Goal: Task Accomplishment & Management: Manage account settings

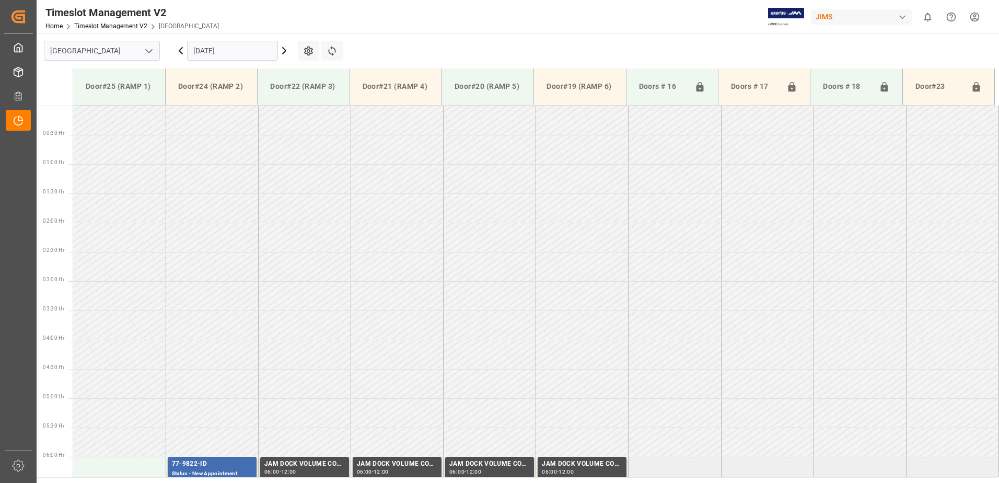
scroll to position [330, 0]
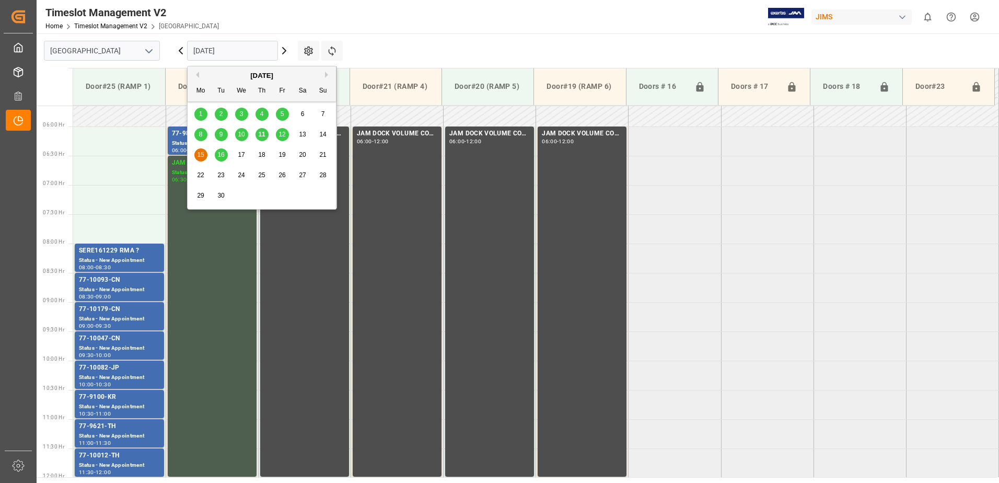
click at [246, 46] on input "[DATE]" at bounding box center [232, 51] width 91 height 20
click at [263, 136] on span "11" at bounding box center [261, 134] width 7 height 7
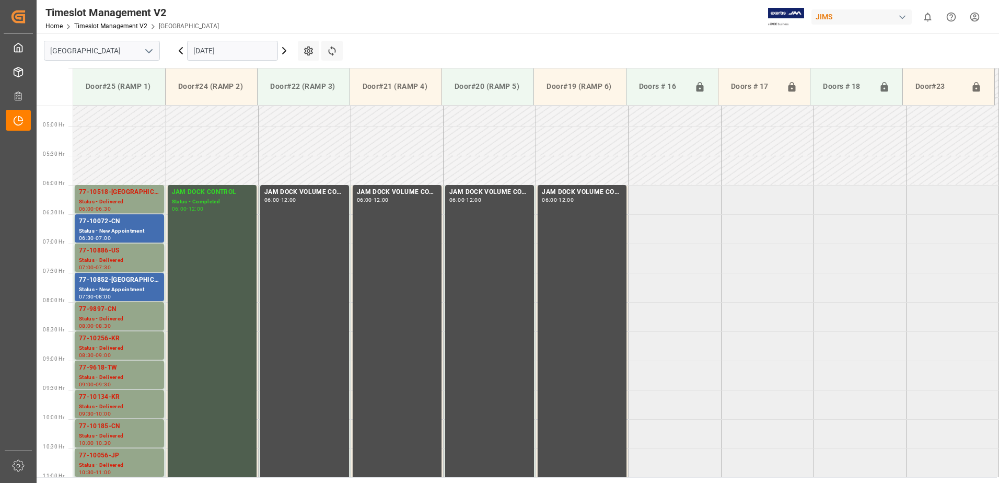
scroll to position [324, 0]
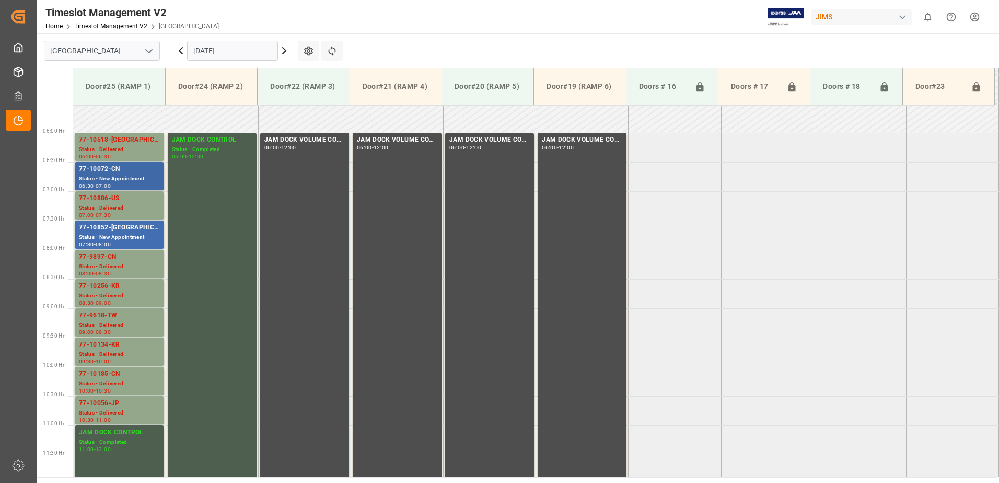
click at [111, 173] on div "77-10072-CN" at bounding box center [119, 169] width 81 height 10
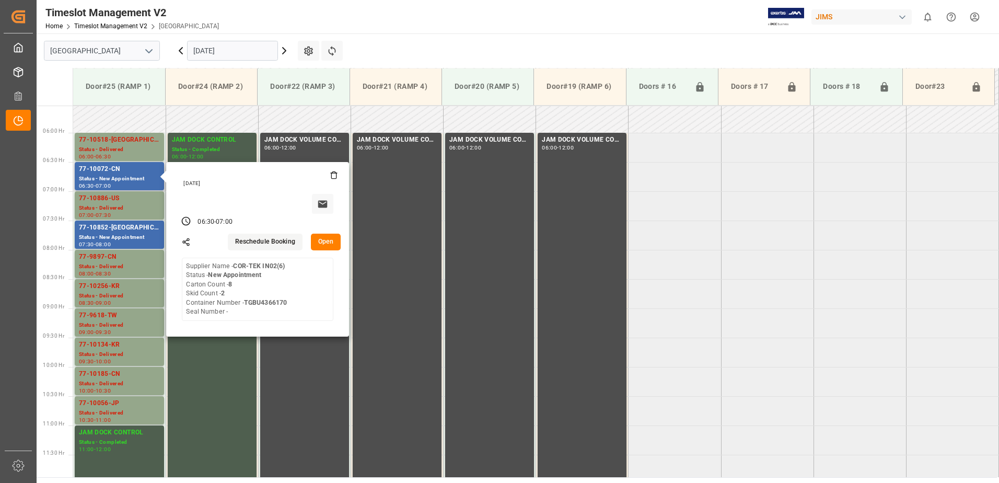
click at [325, 240] on button "Open" at bounding box center [326, 242] width 30 height 17
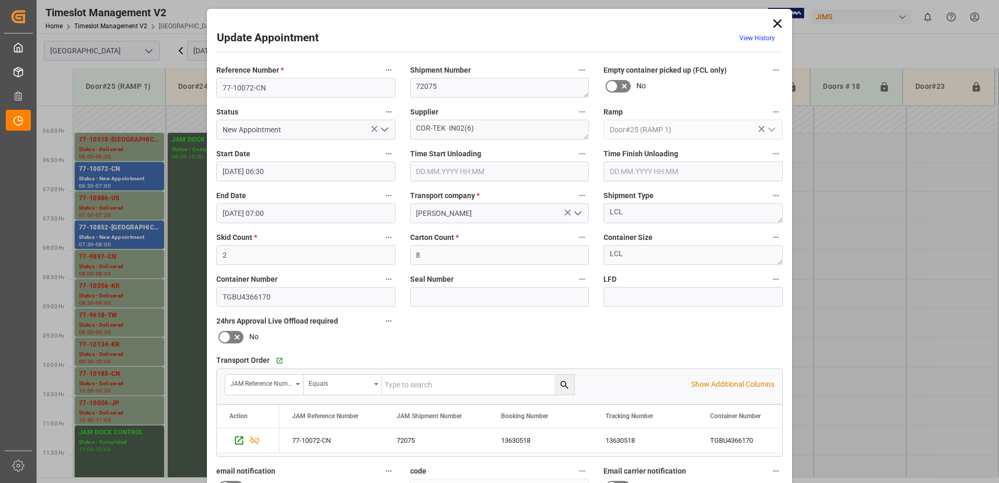
click at [461, 177] on input "text" at bounding box center [499, 171] width 179 height 20
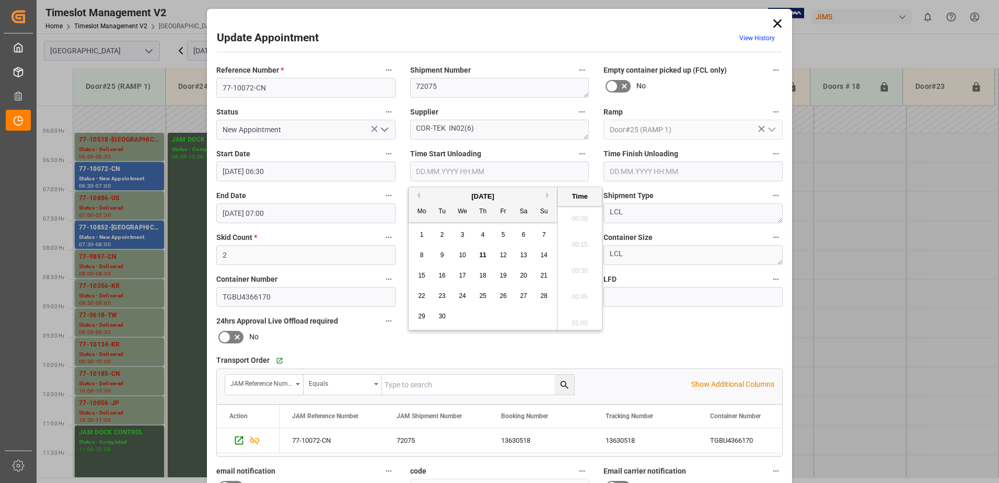
scroll to position [1179, 0]
click at [483, 254] on span "11" at bounding box center [482, 254] width 7 height 7
click at [579, 265] on li "11:45" at bounding box center [579, 267] width 44 height 26
type input "[DATE] 11:45"
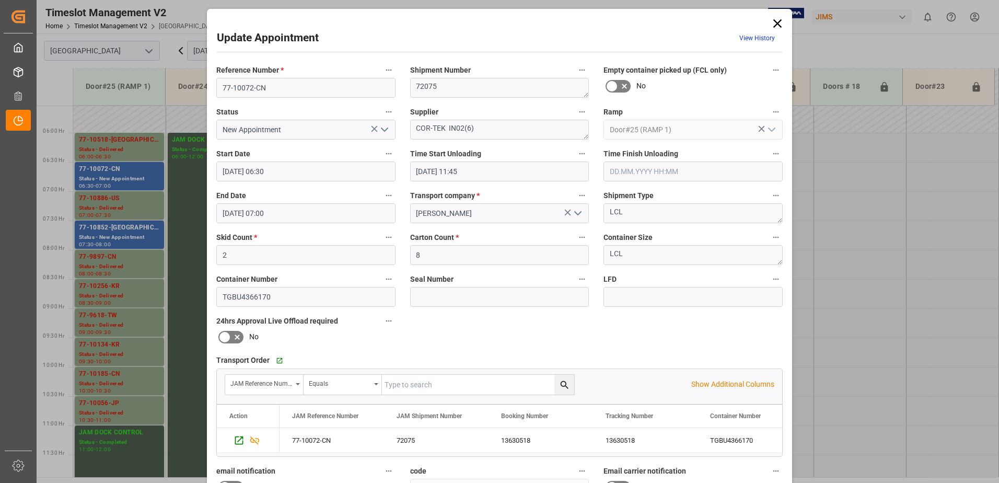
click at [633, 166] on input "text" at bounding box center [692, 171] width 179 height 20
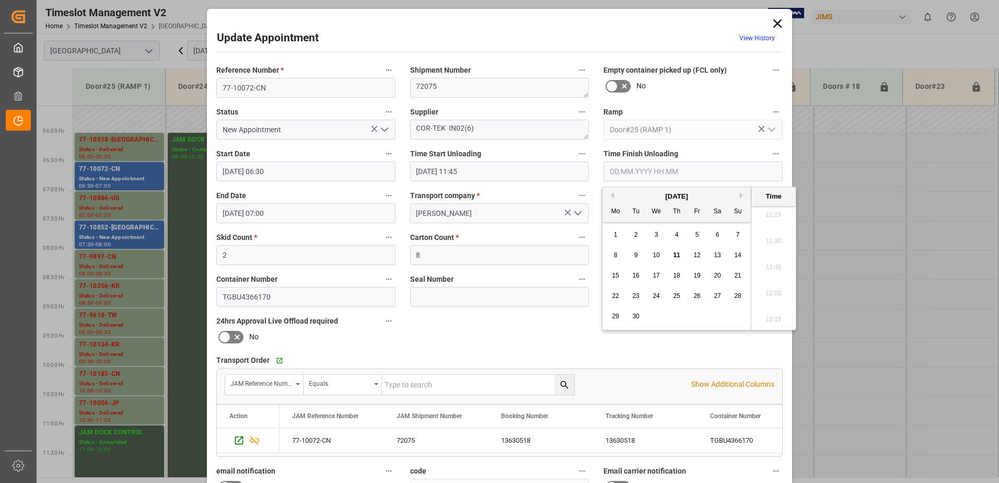
click at [676, 252] on span "11" at bounding box center [676, 254] width 7 height 7
click at [768, 293] on li "12:00" at bounding box center [773, 294] width 44 height 26
type input "[DATE] 12:00"
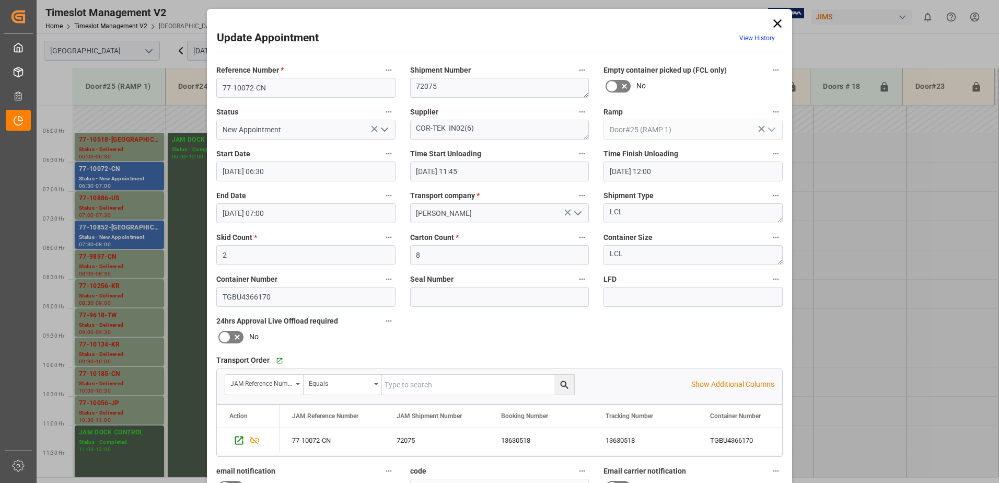
click at [383, 128] on icon "open menu" at bounding box center [384, 129] width 13 height 13
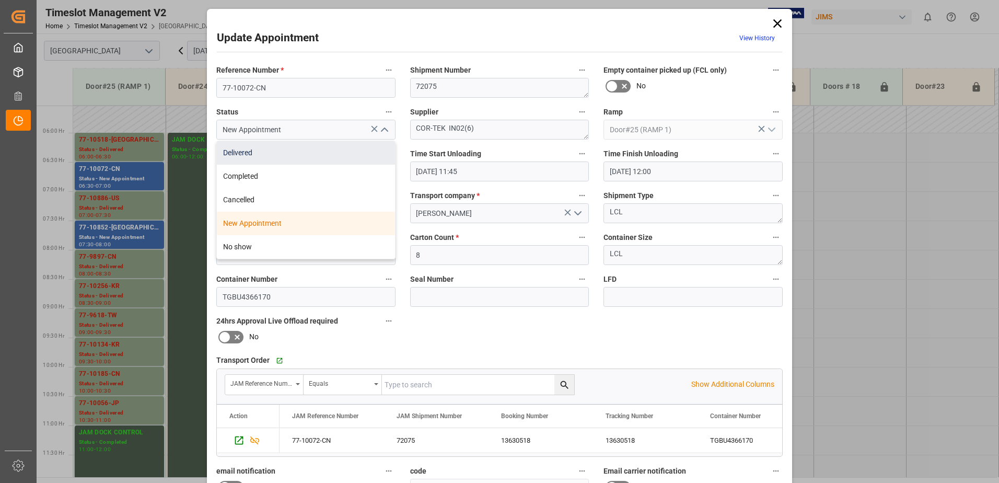
click at [332, 148] on div "Delivered" at bounding box center [306, 153] width 178 height 24
type input "Delivered"
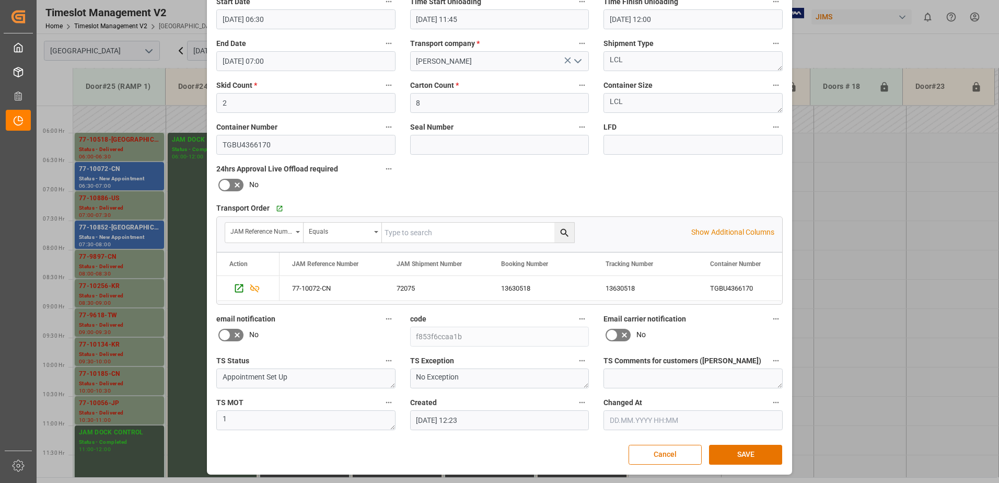
scroll to position [153, 0]
click at [755, 452] on button "SAVE" at bounding box center [745, 454] width 73 height 20
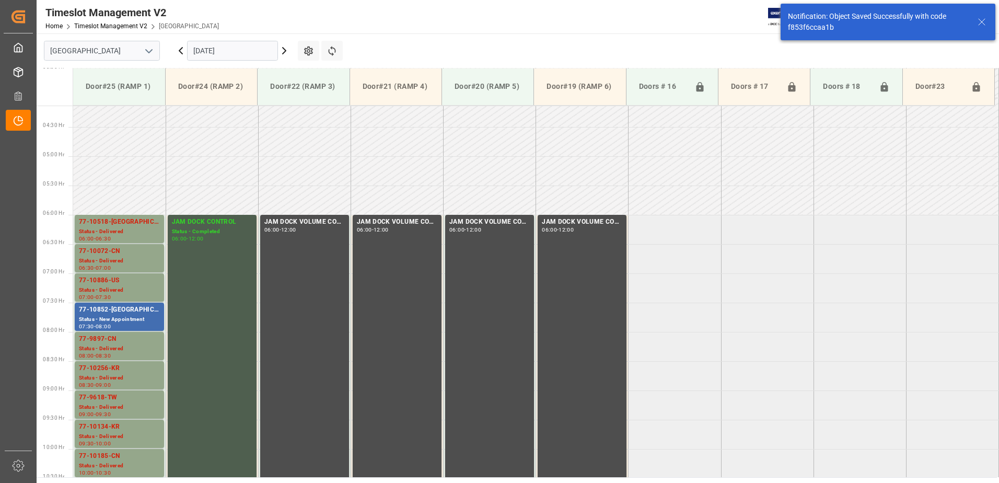
scroll to position [286, 0]
